Goal: Task Accomplishment & Management: Manage account settings

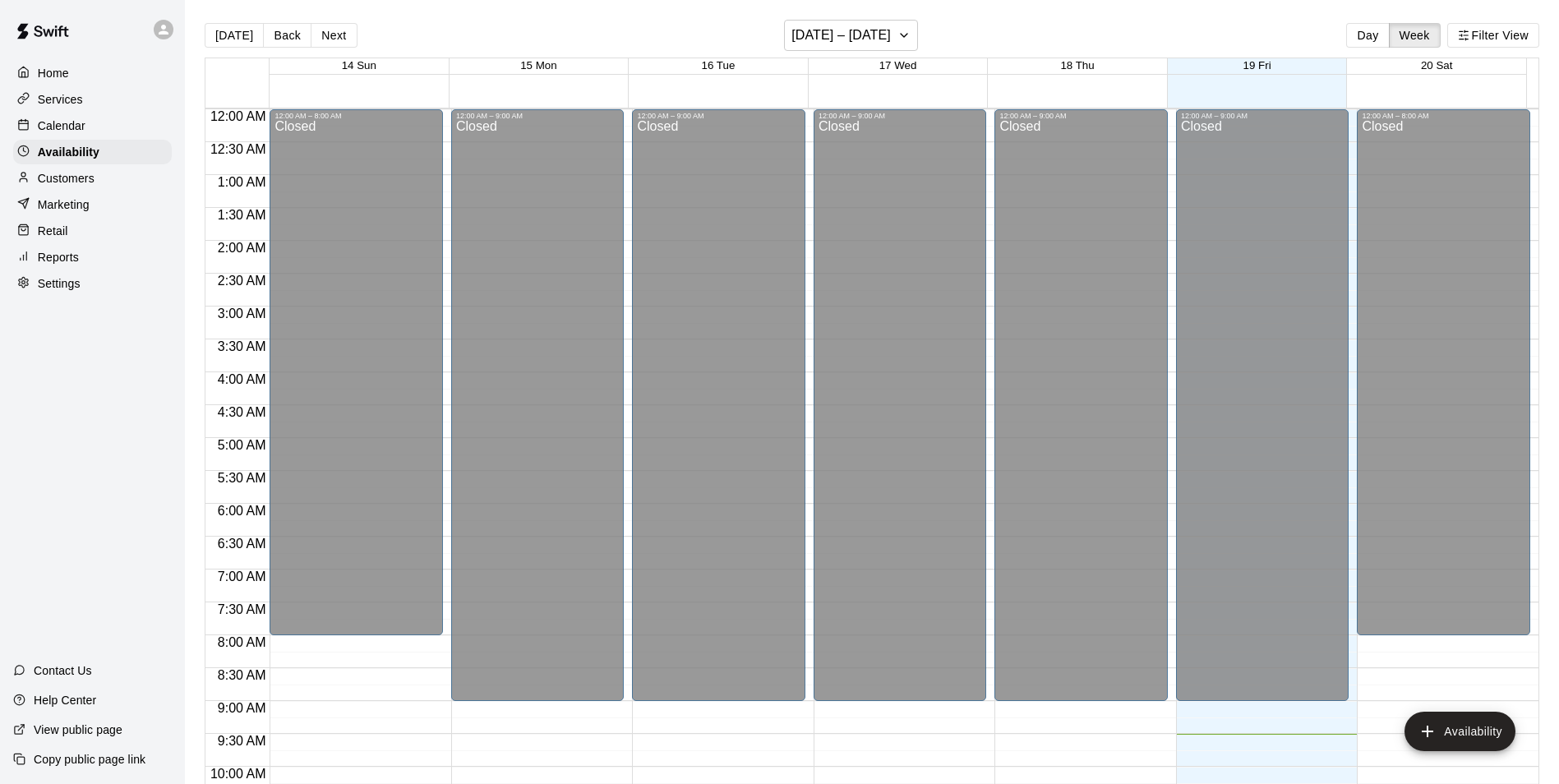
click at [71, 127] on p "Calendar" at bounding box center [62, 126] width 48 height 17
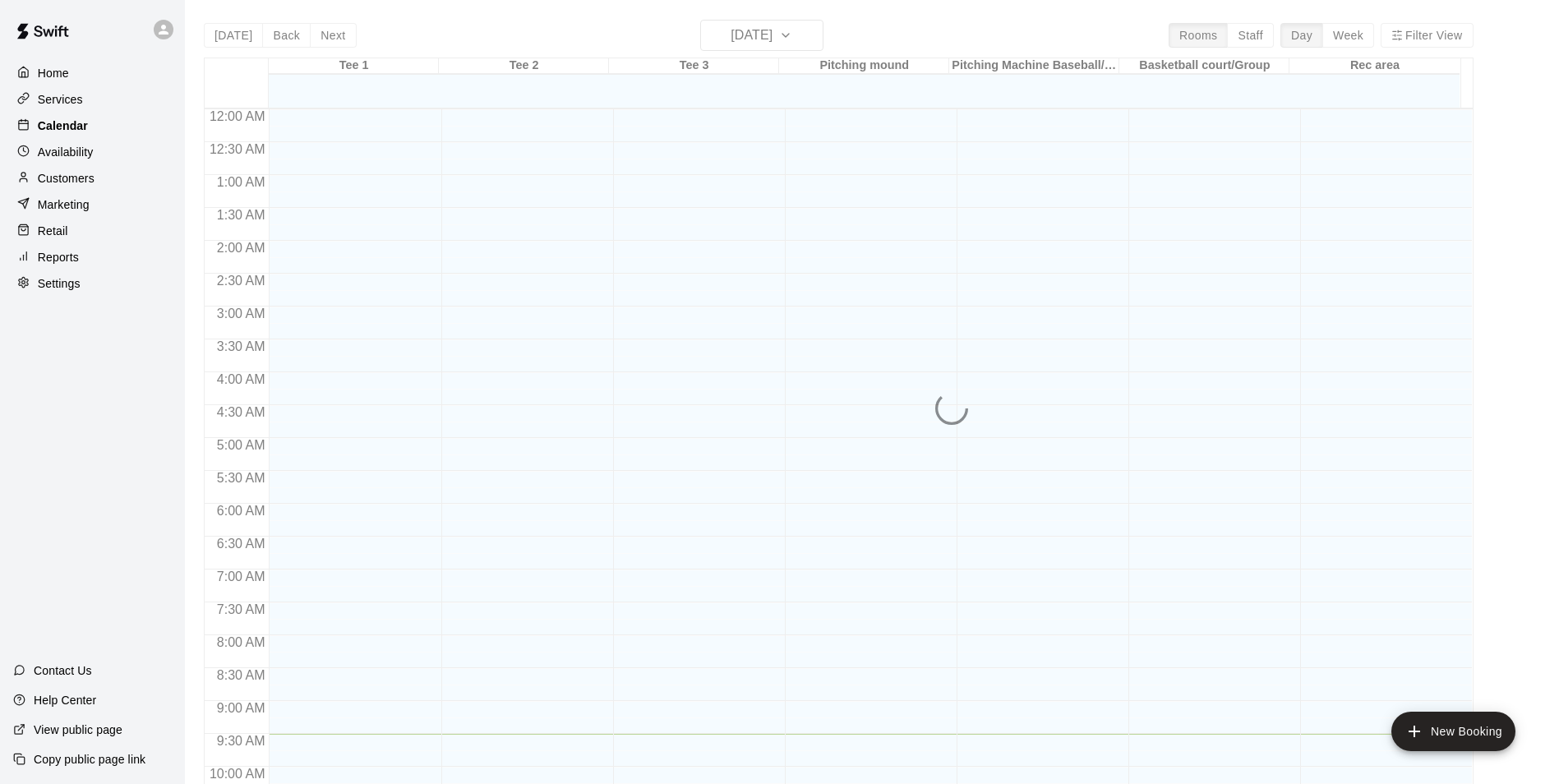
scroll to position [624, 0]
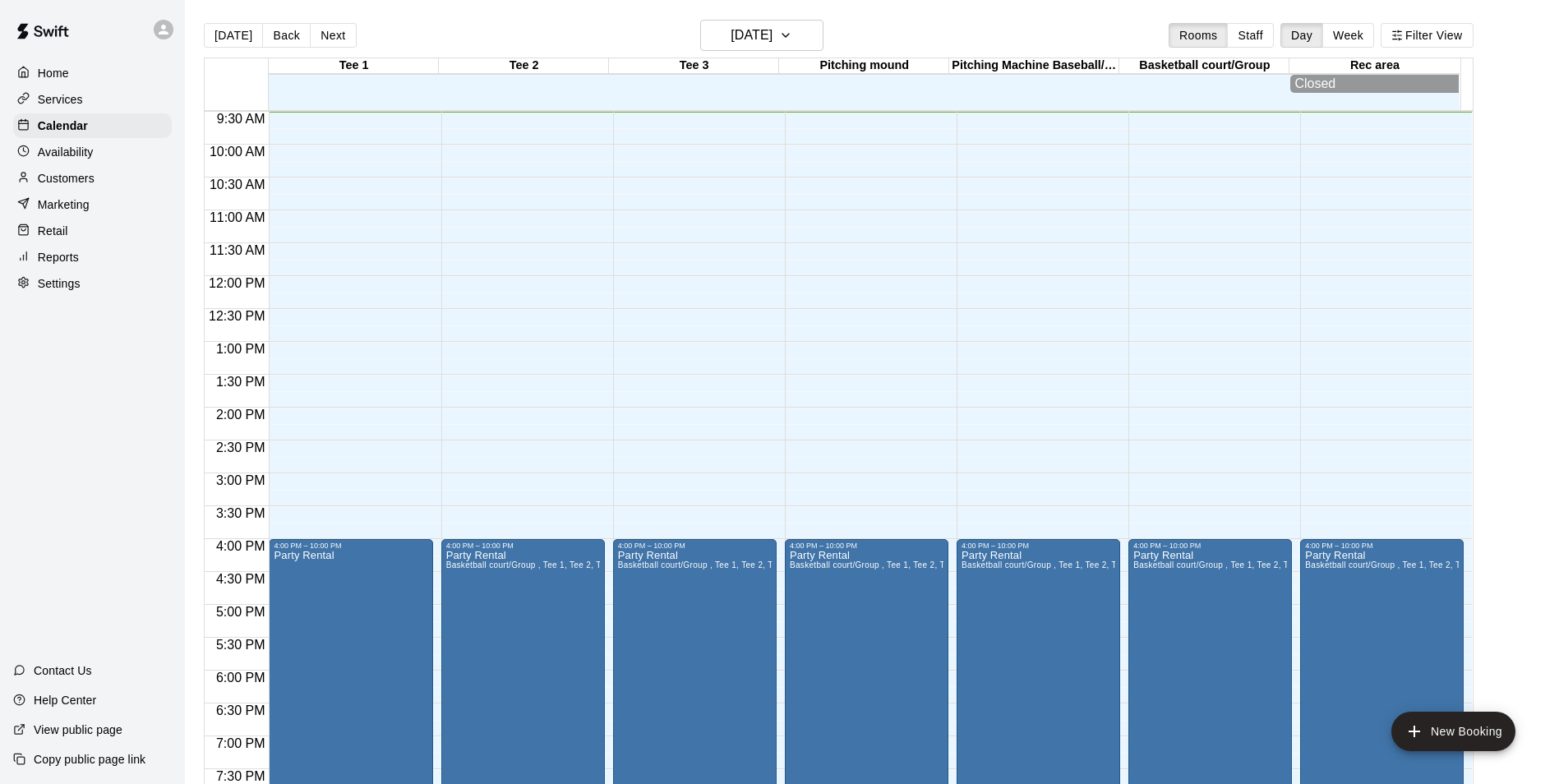
click at [67, 184] on p "Customers" at bounding box center [66, 179] width 57 height 17
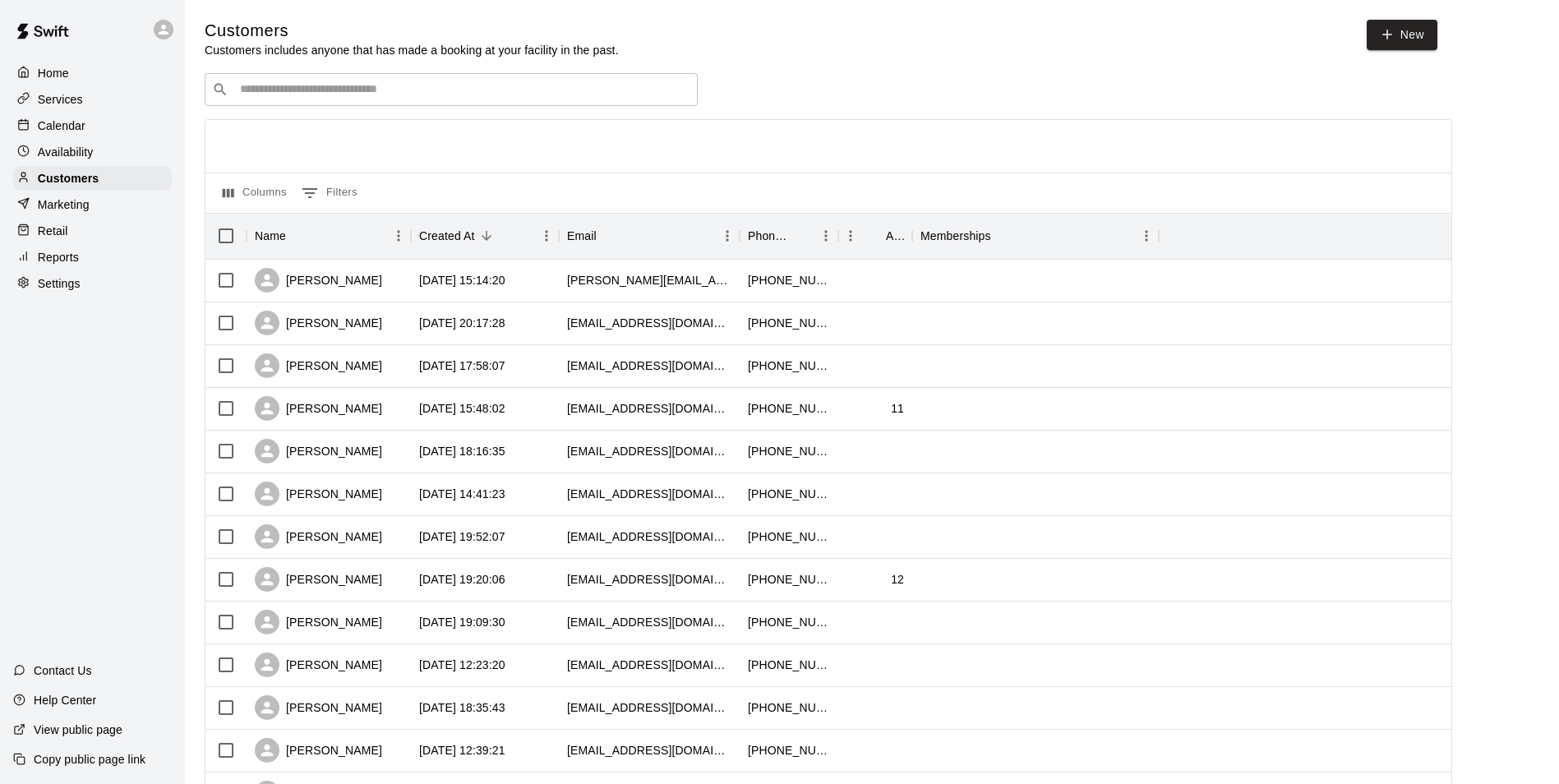
click at [89, 159] on p "Availability" at bounding box center [66, 152] width 56 height 17
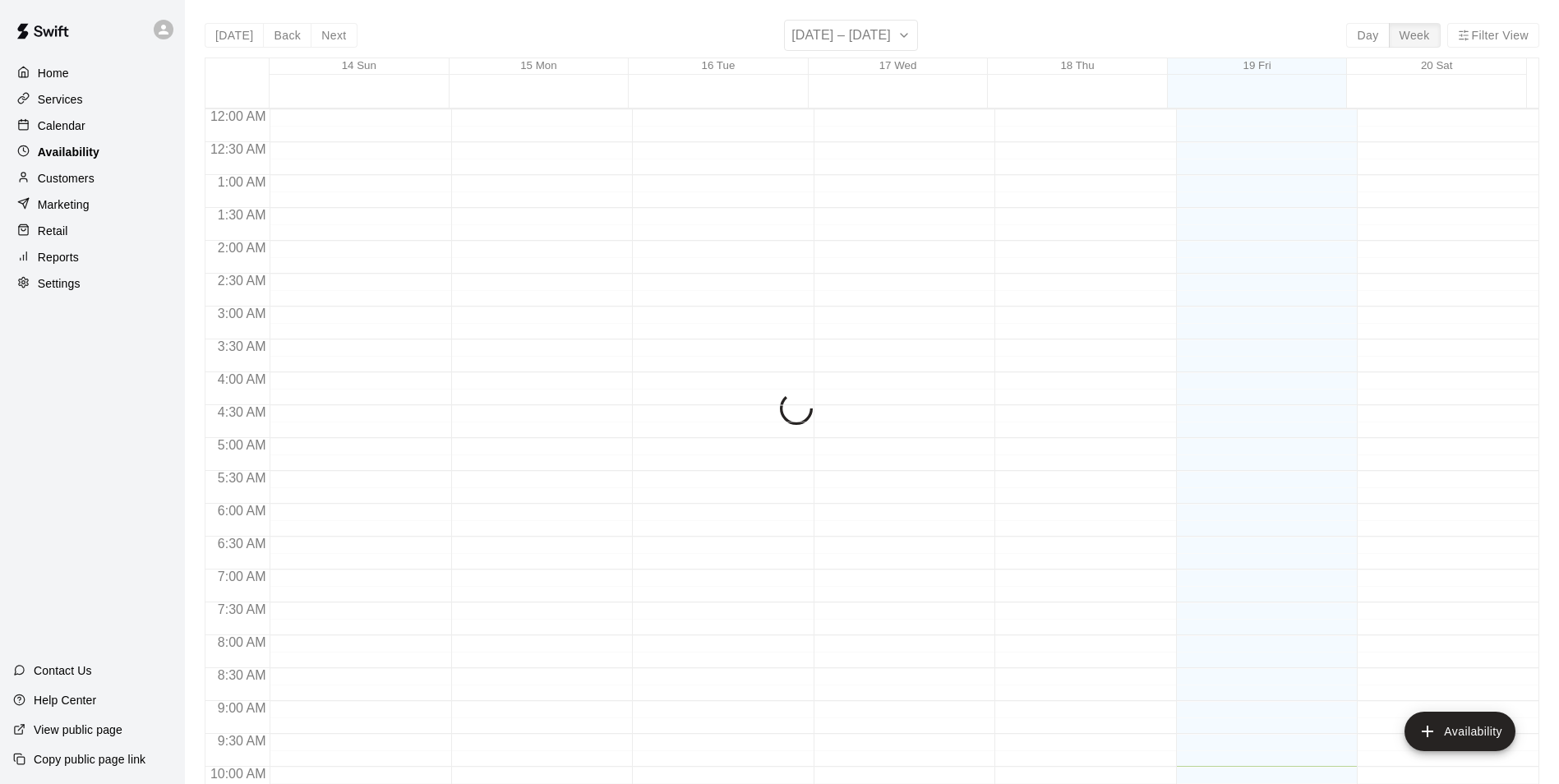
scroll to position [657, 0]
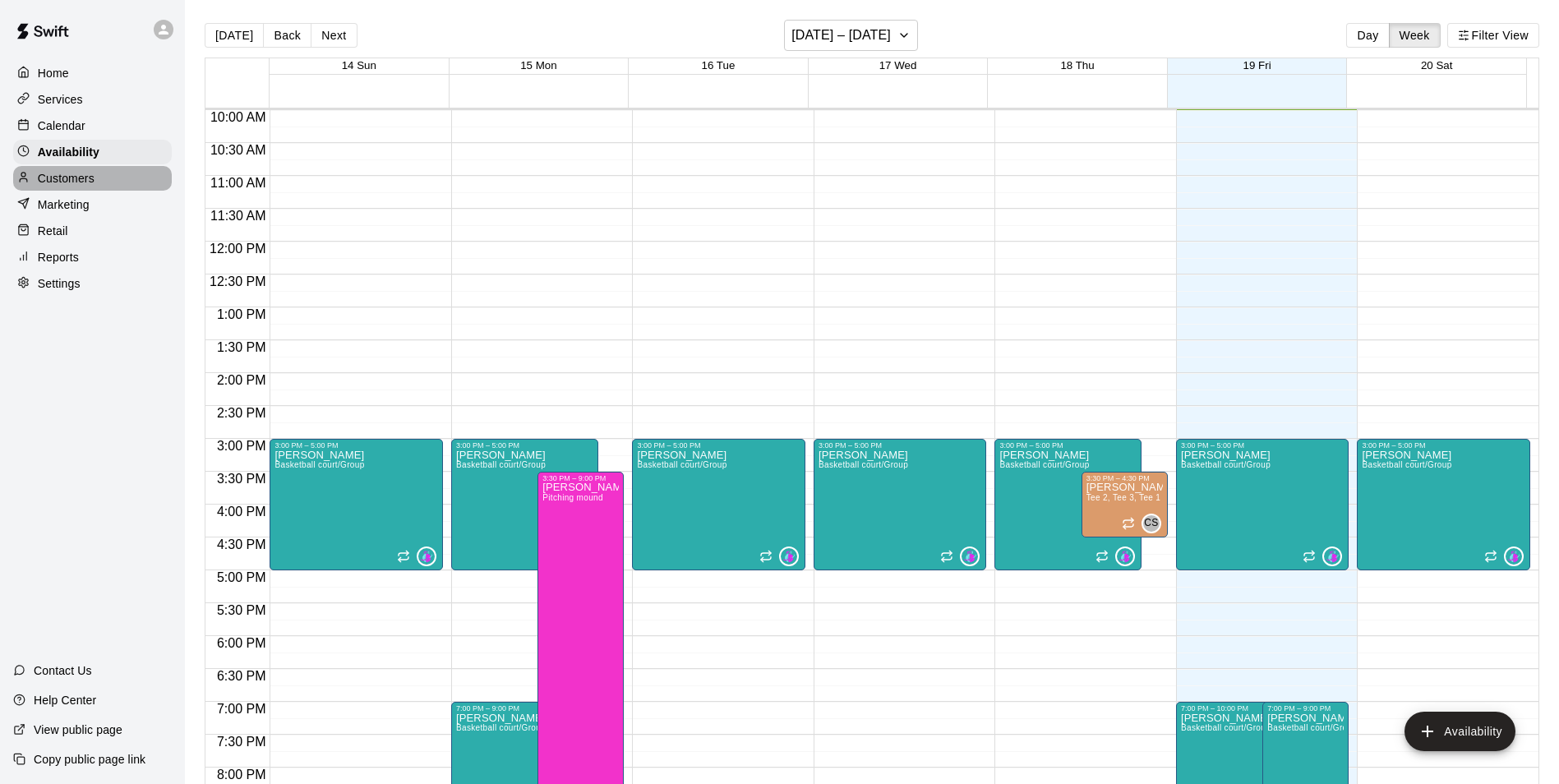
click at [79, 175] on p "Customers" at bounding box center [66, 179] width 57 height 17
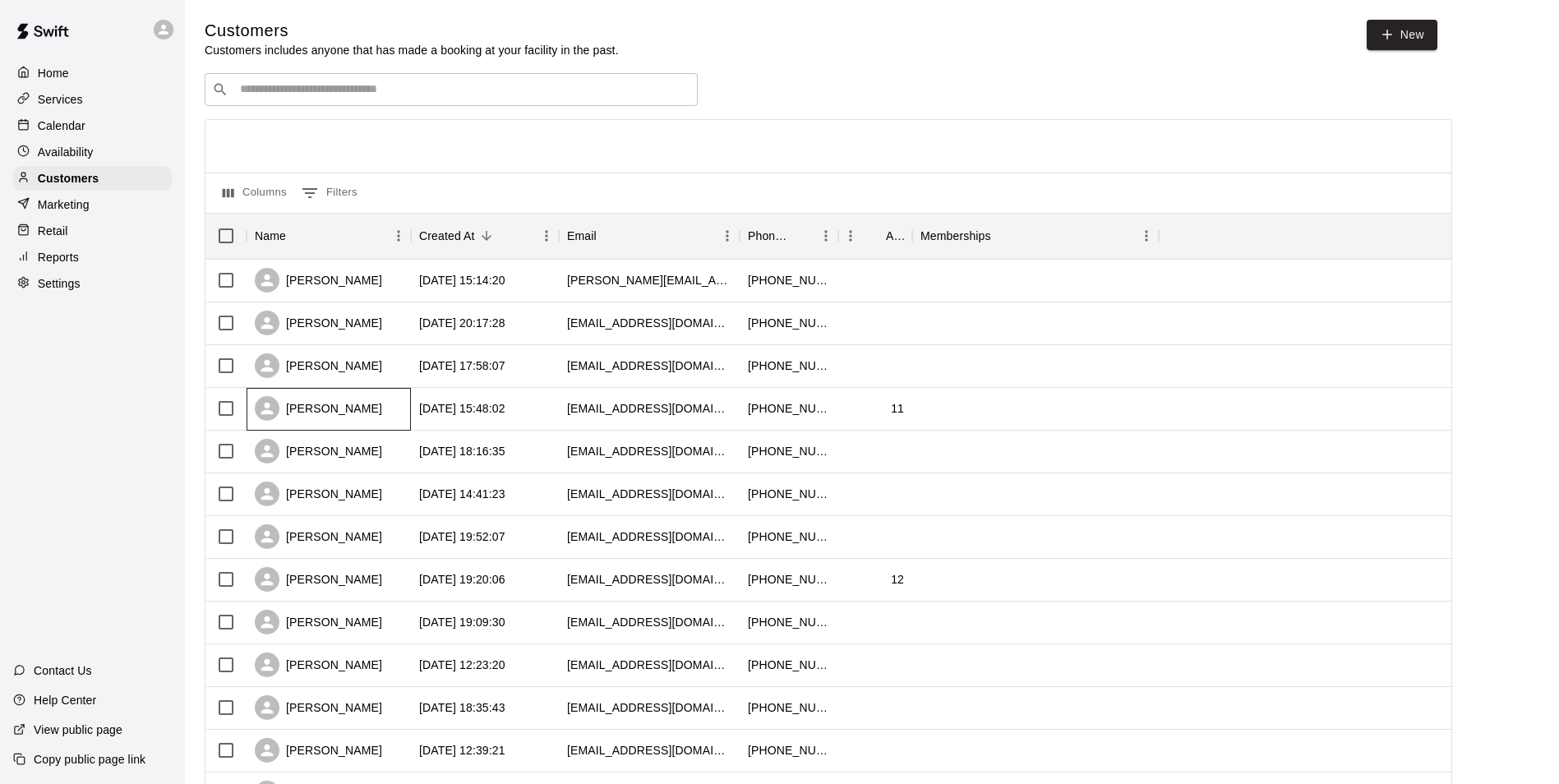
click at [382, 411] on div "[PERSON_NAME]" at bounding box center [319, 409] width 127 height 25
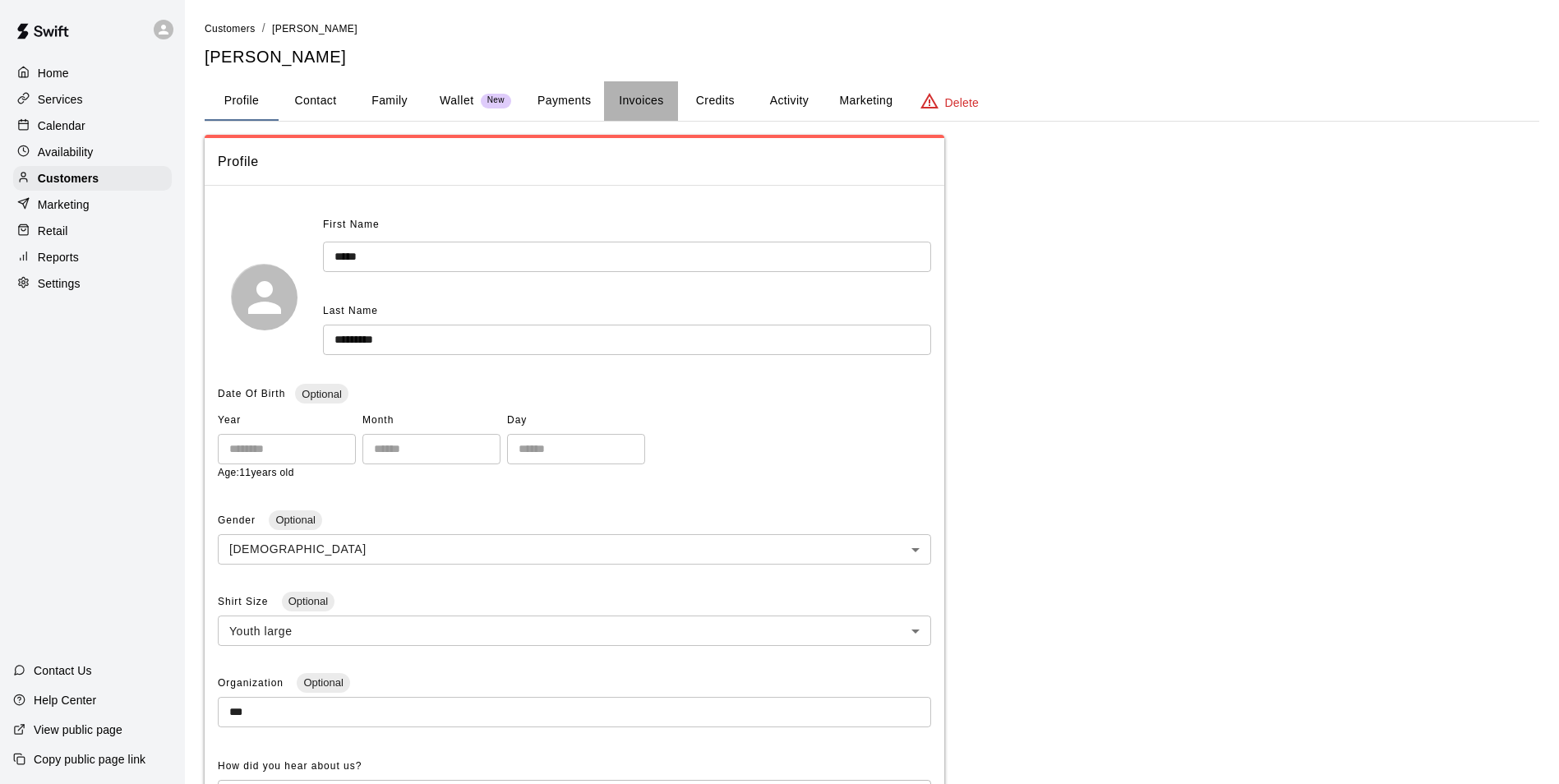
click at [652, 102] on button "Invoices" at bounding box center [640, 101] width 74 height 40
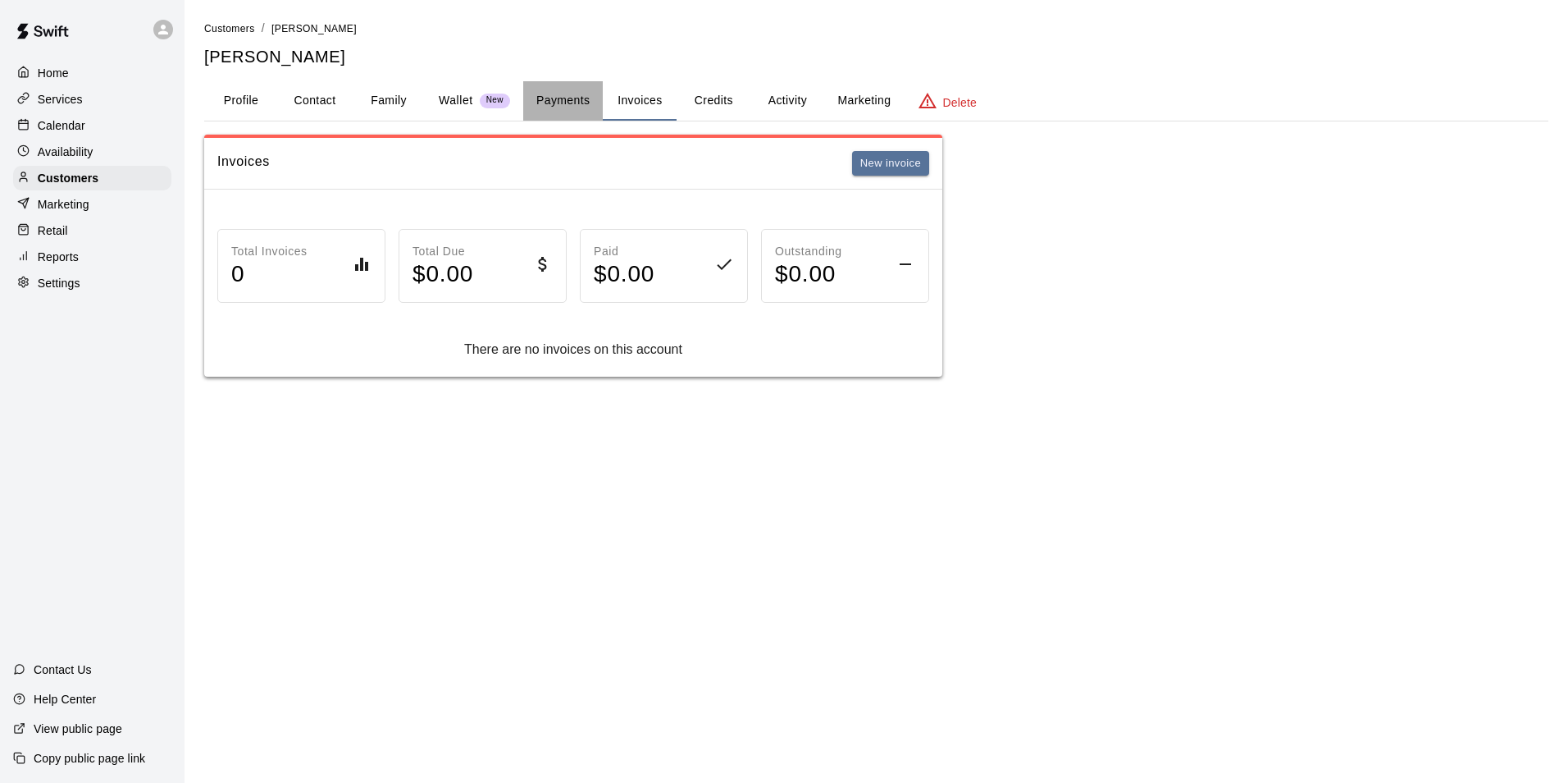
click at [579, 100] on button "Payments" at bounding box center [563, 101] width 79 height 40
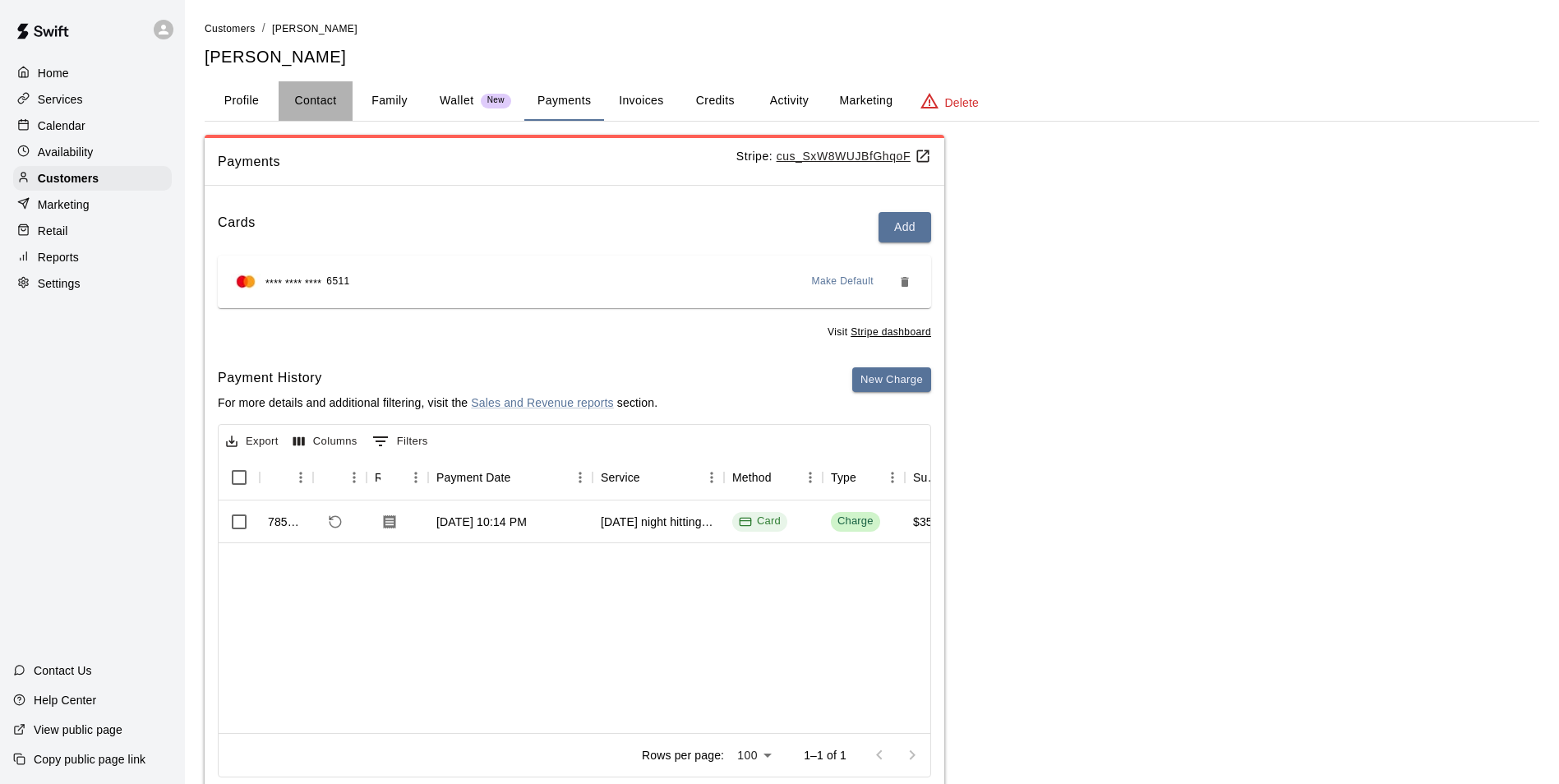
click at [320, 103] on button "Contact" at bounding box center [315, 101] width 74 height 40
select select "**"
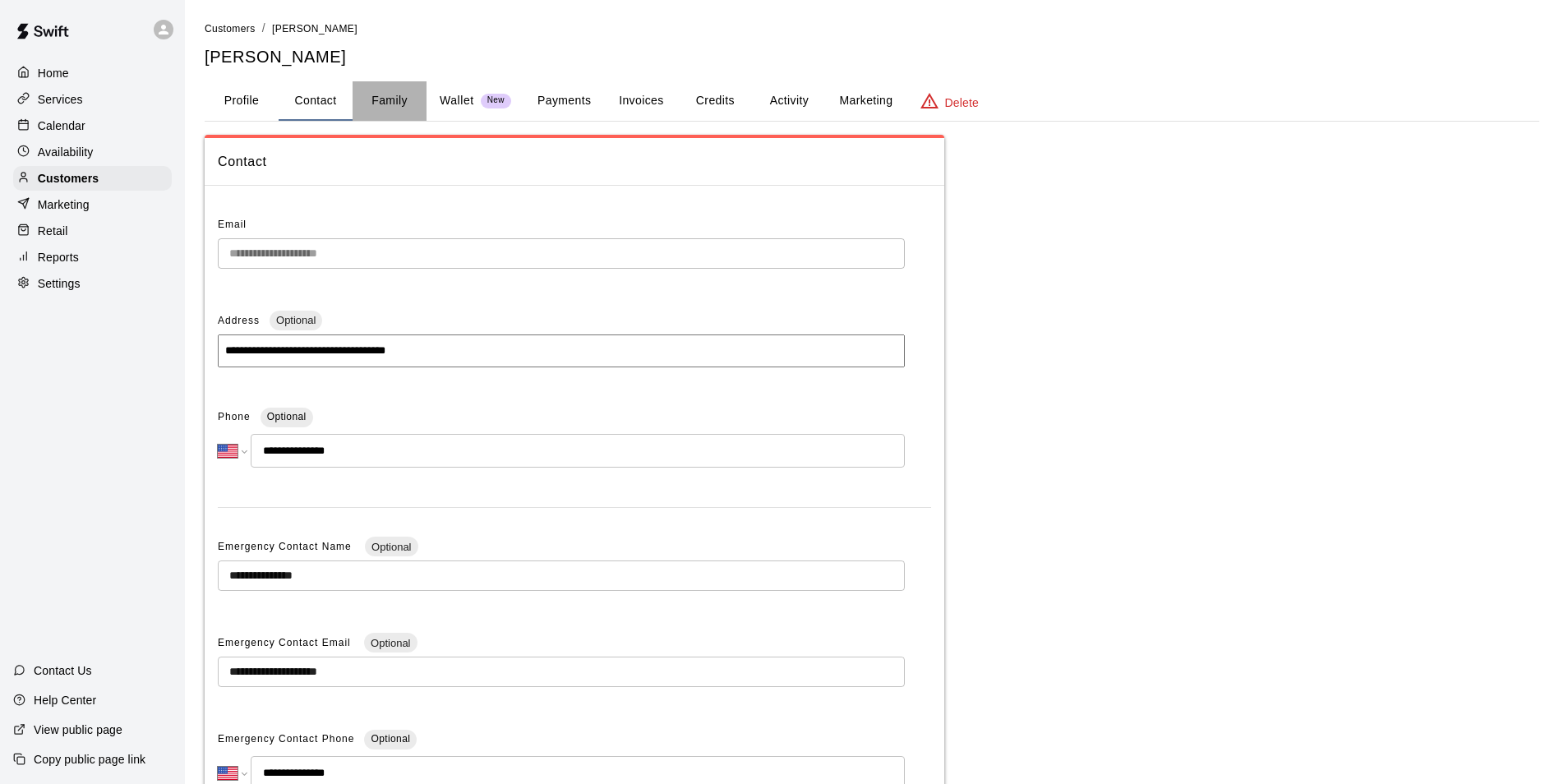
click at [379, 103] on button "Family" at bounding box center [389, 101] width 74 height 40
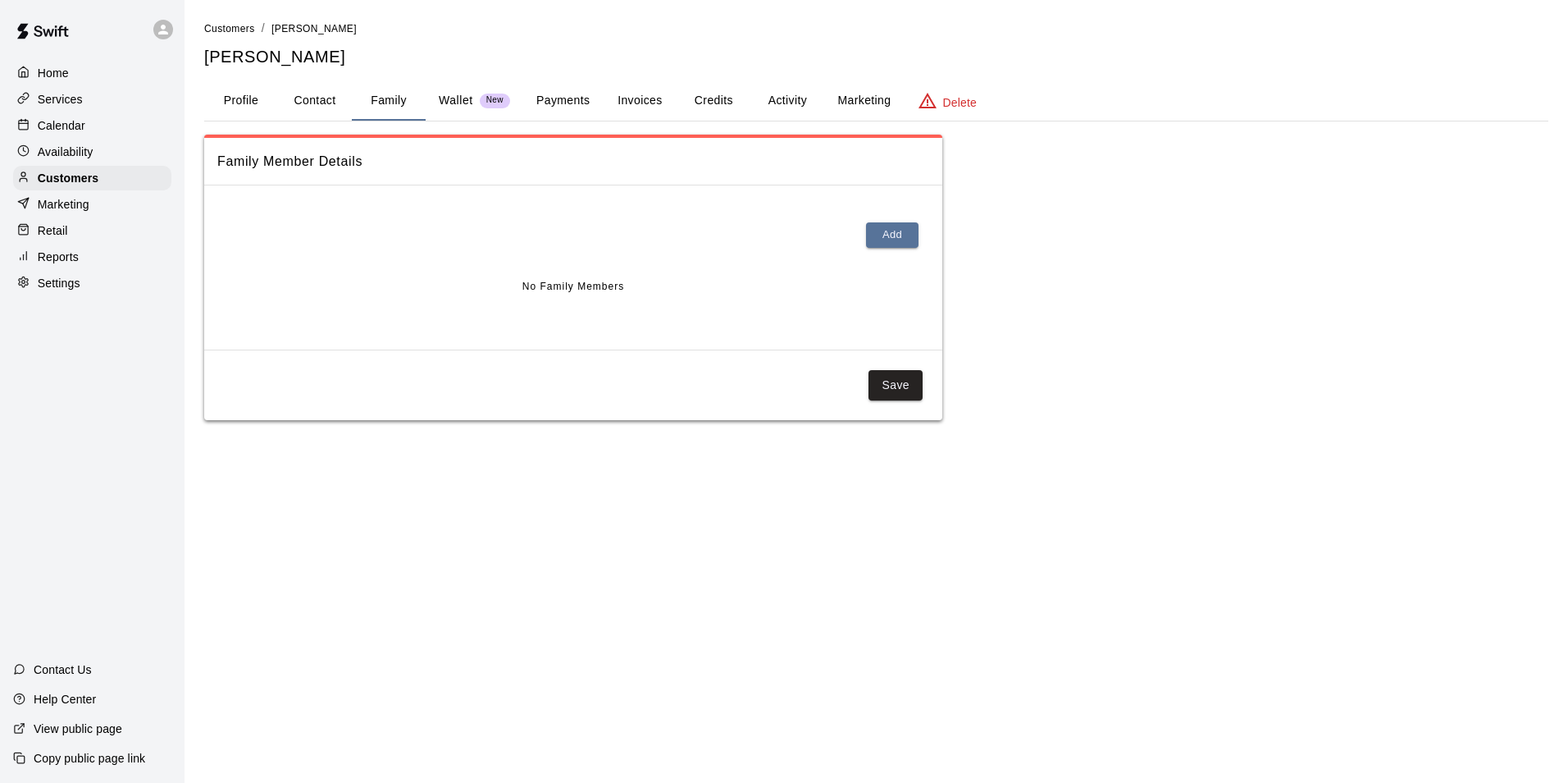
click at [239, 95] on button "Profile" at bounding box center [240, 101] width 73 height 40
